Goal: Transaction & Acquisition: Obtain resource

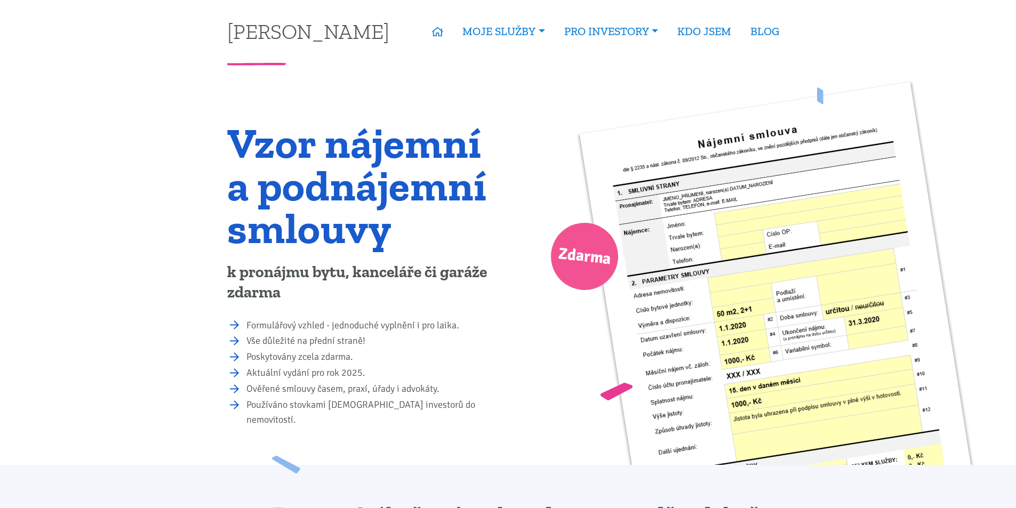
click at [702, 236] on img at bounding box center [782, 350] width 407 height 537
click at [585, 244] on span "Zdarma" at bounding box center [584, 257] width 55 height 34
click at [664, 326] on img at bounding box center [782, 350] width 407 height 537
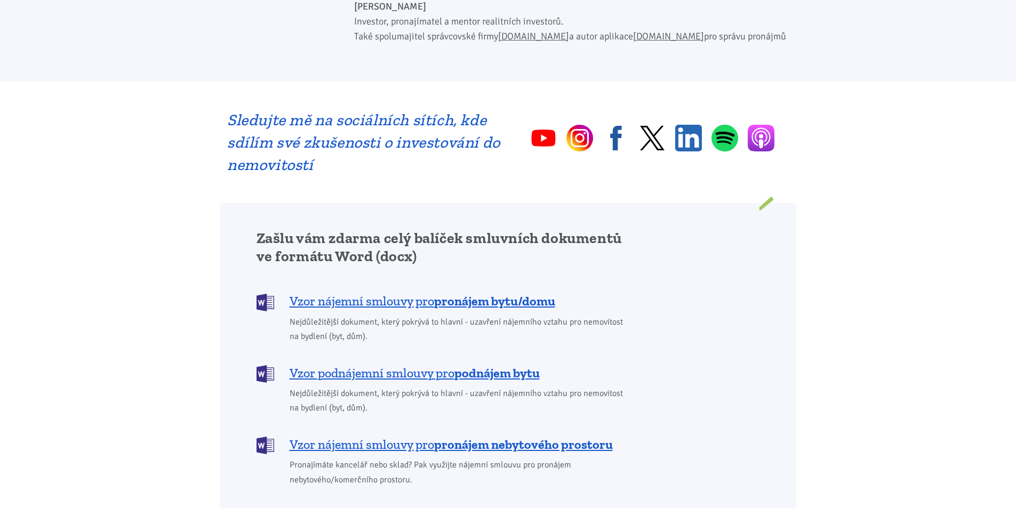
scroll to position [693, 0]
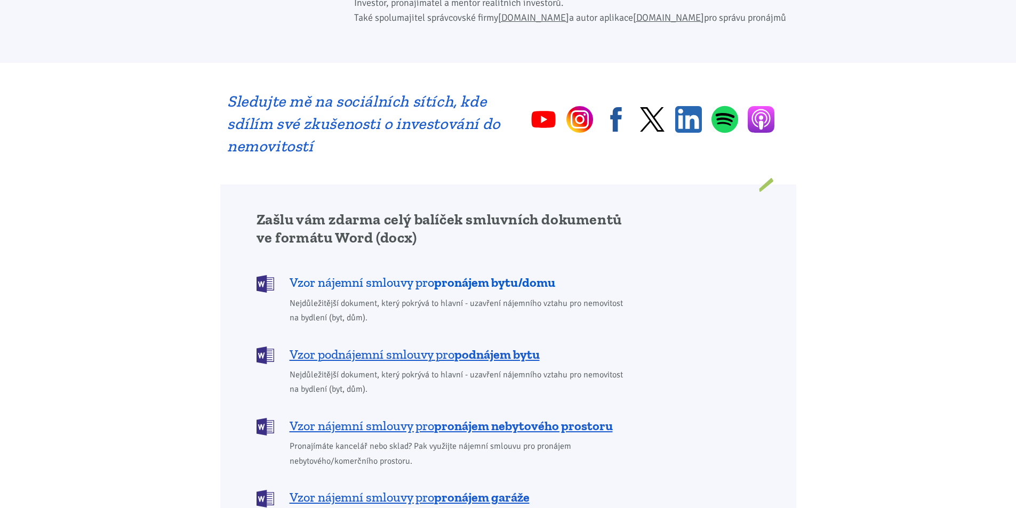
click at [435, 274] on span "Vzor nájemní smlouvy pro pronájem bytu/domu" at bounding box center [423, 282] width 266 height 17
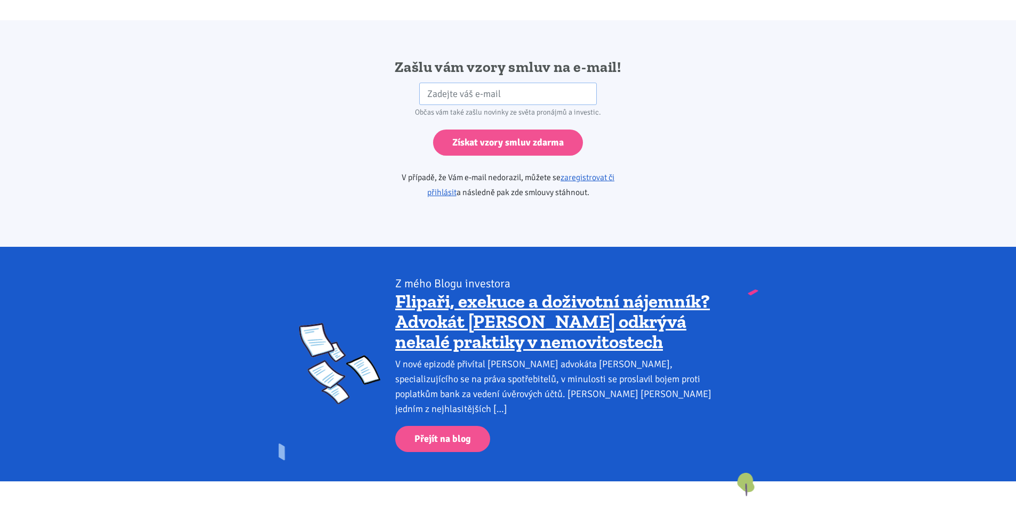
scroll to position [1781, 0]
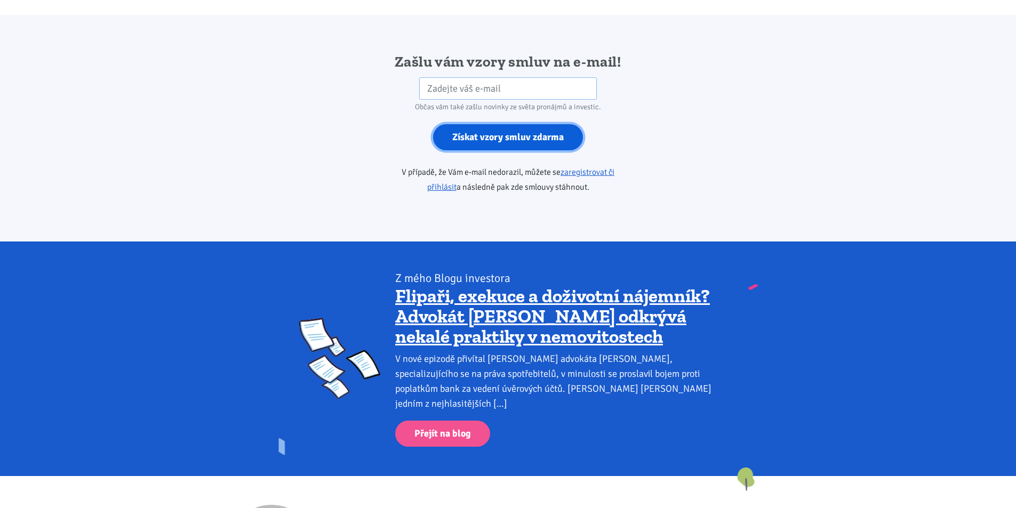
click at [521, 127] on input "Získat vzory smluv zdarma" at bounding box center [508, 137] width 150 height 26
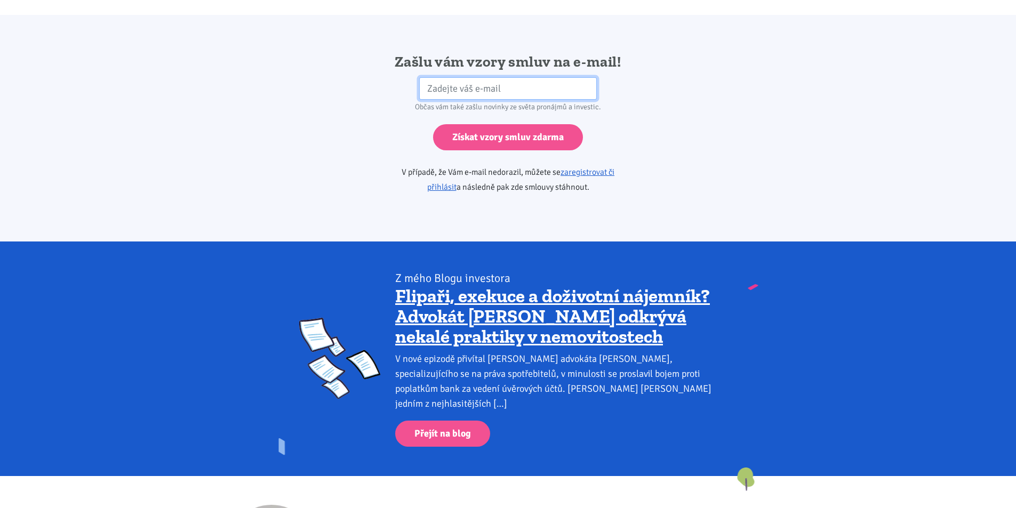
click at [462, 77] on input "email" at bounding box center [508, 88] width 178 height 23
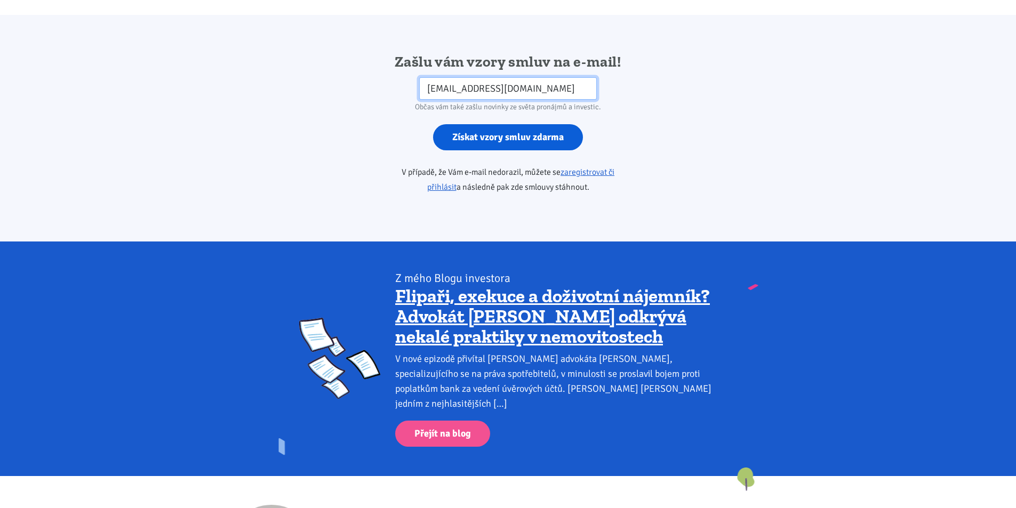
type input "[EMAIL_ADDRESS][DOMAIN_NAME]"
click at [498, 124] on input "Získat vzory smluv zdarma" at bounding box center [508, 137] width 150 height 26
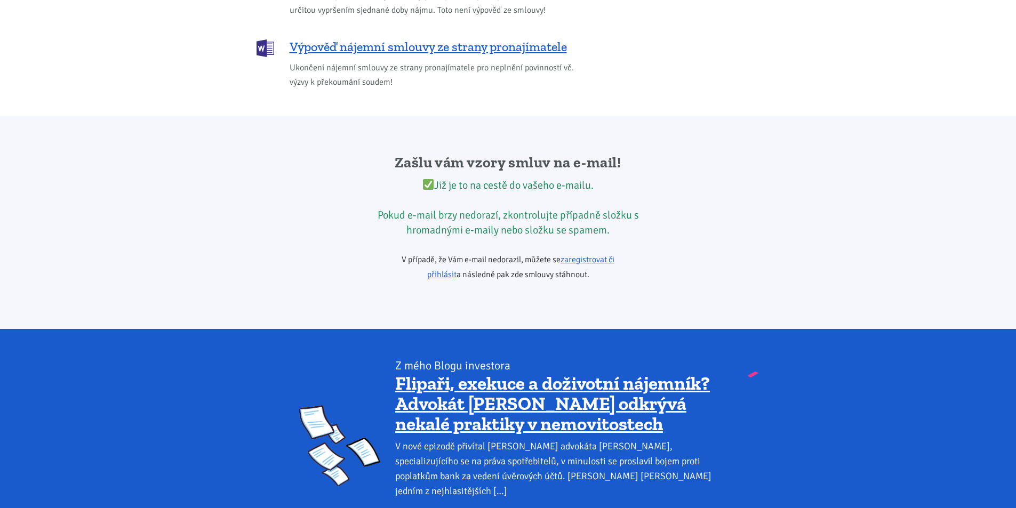
scroll to position [1677, 0]
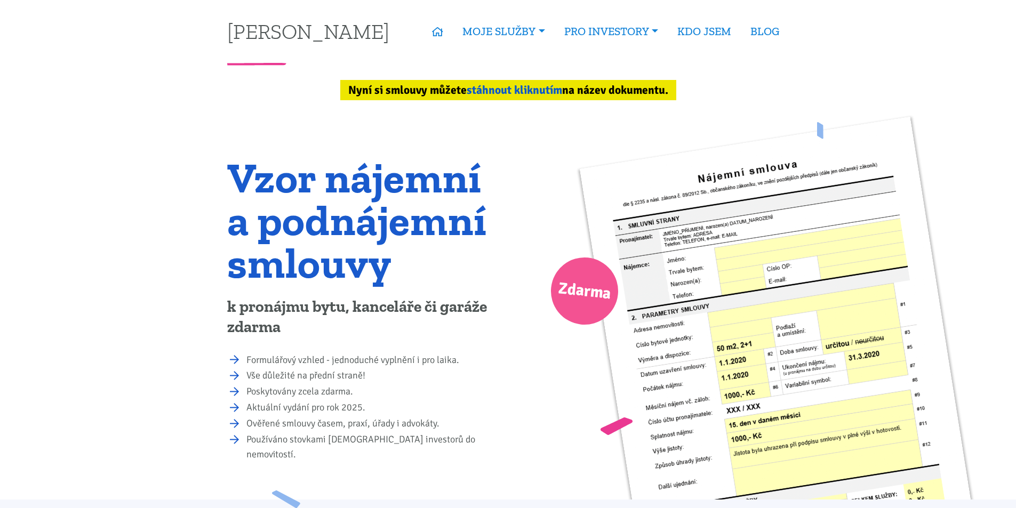
click at [514, 90] on link "stáhnout kliknutím" at bounding box center [514, 90] width 95 height 14
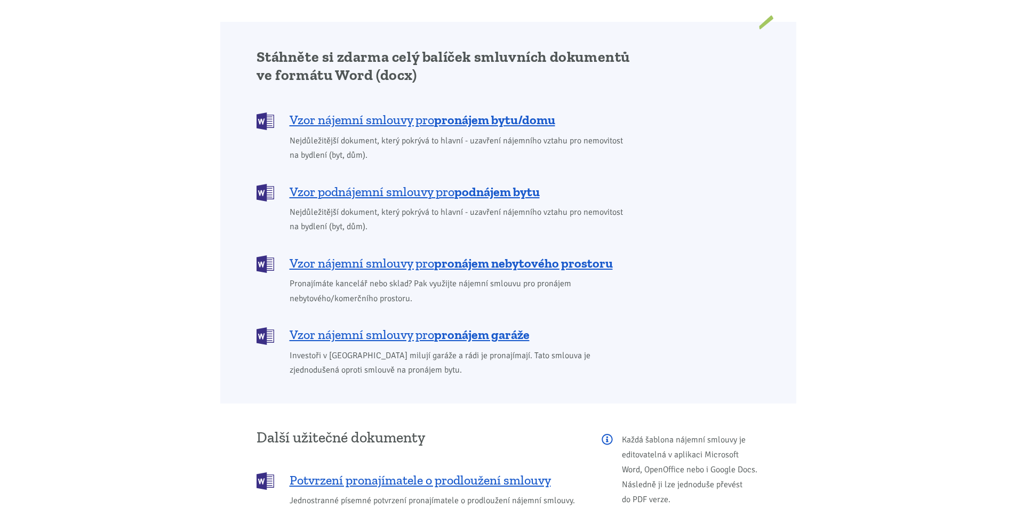
scroll to position [897, 0]
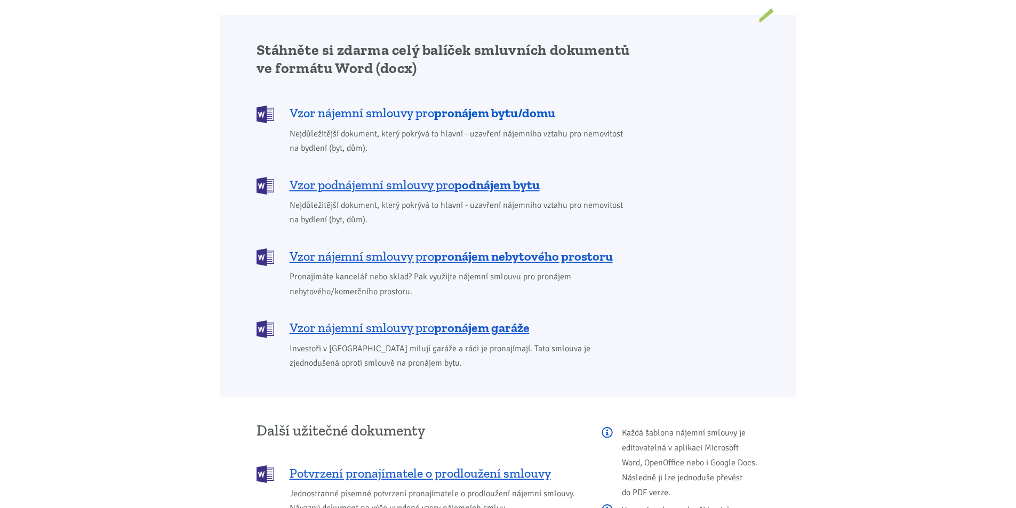
click at [469, 105] on b "pronájem bytu/domu" at bounding box center [494, 112] width 121 height 15
